Goal: Task Accomplishment & Management: Manage account settings

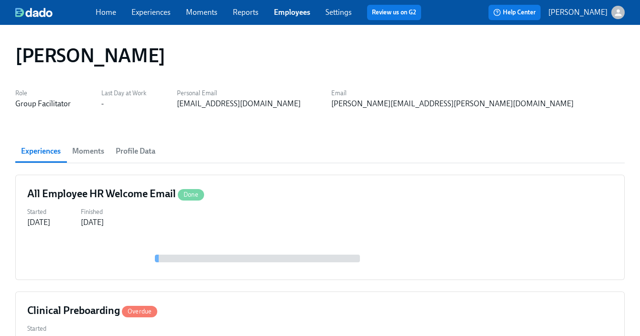
click at [288, 13] on link "Employees" at bounding box center [292, 12] width 36 height 9
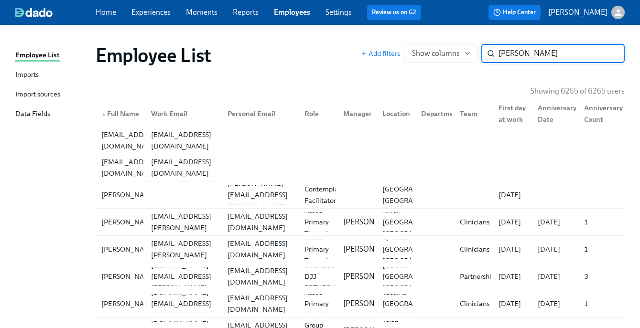
type input "[PERSON_NAME]"
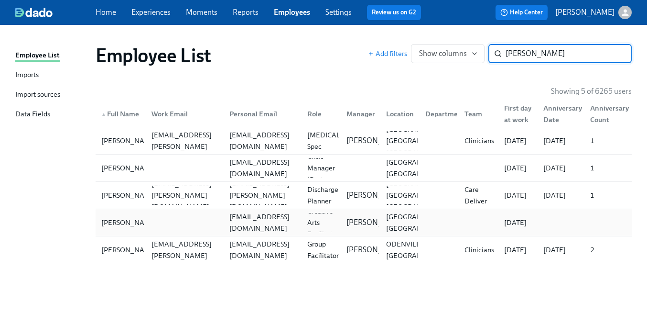
click at [251, 221] on div "[EMAIL_ADDRESS][DOMAIN_NAME]" at bounding box center [263, 222] width 74 height 23
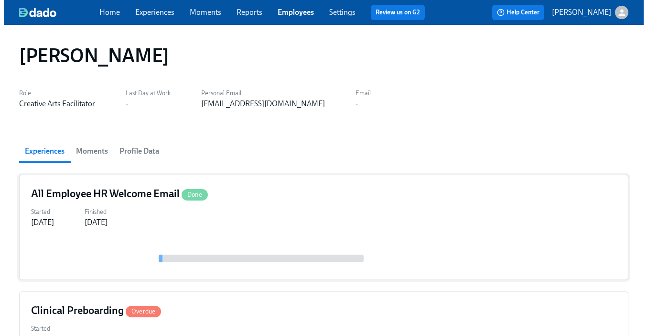
scroll to position [75, 0]
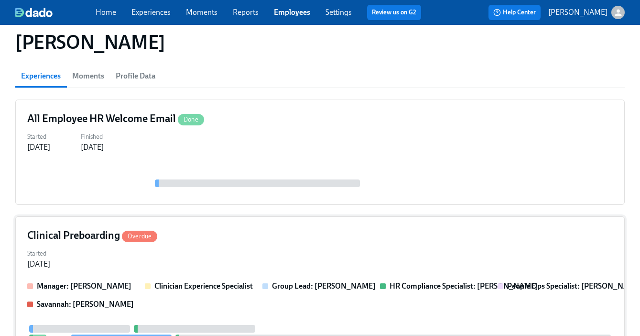
click at [292, 230] on div "Clinical Preboarding Overdue" at bounding box center [319, 235] width 585 height 14
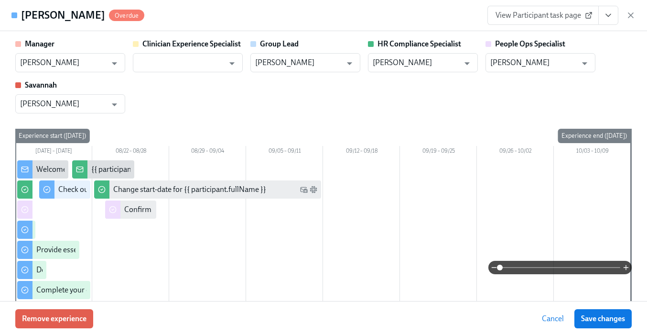
click at [610, 12] on icon "View task page" at bounding box center [609, 16] width 10 height 10
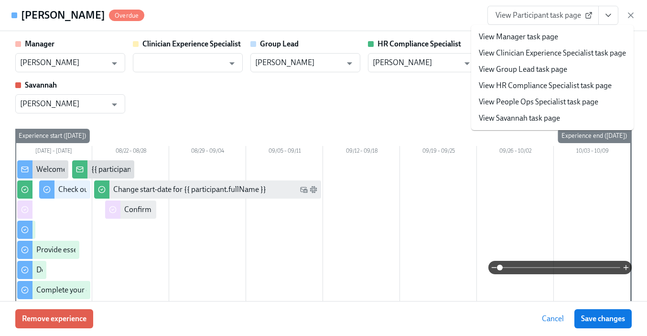
click at [555, 101] on link "View People Ops Specialist task page" at bounding box center [538, 102] width 119 height 11
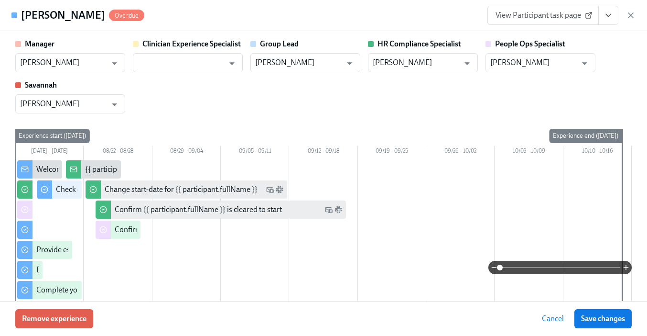
click at [592, 314] on span "Save changes" at bounding box center [603, 319] width 44 height 10
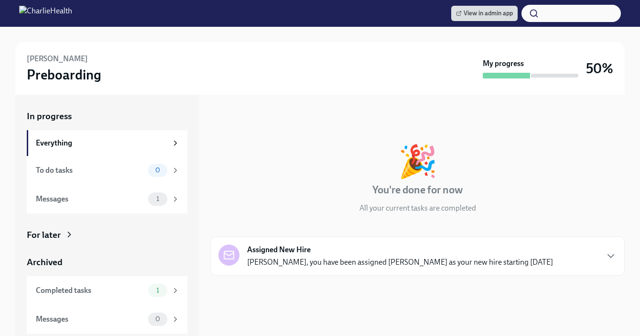
click at [58, 230] on div "For later" at bounding box center [44, 234] width 34 height 12
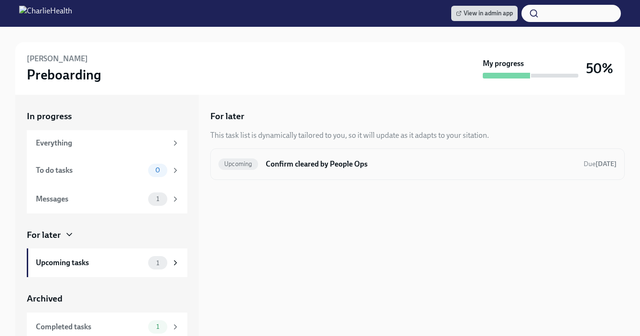
click at [329, 163] on h6 "Confirm cleared by People Ops" at bounding box center [421, 164] width 310 height 11
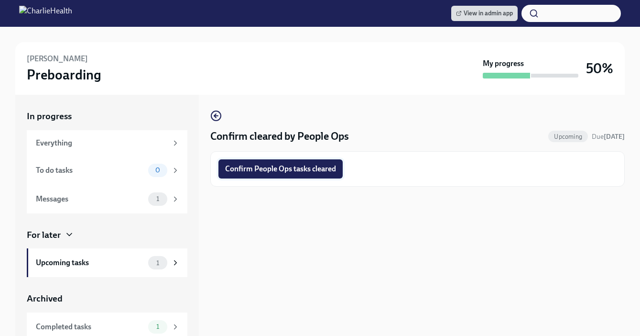
click at [294, 177] on button "Confirm People Ops tasks cleared" at bounding box center [280, 168] width 124 height 19
